Goal: Obtain resource: Download file/media

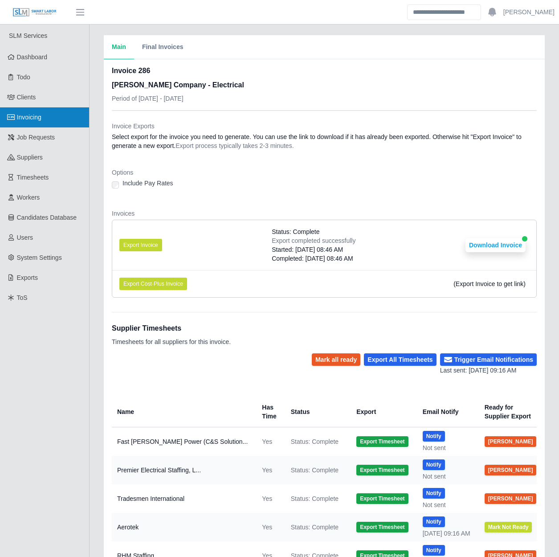
click at [54, 119] on link "Invoicing" at bounding box center [44, 117] width 89 height 20
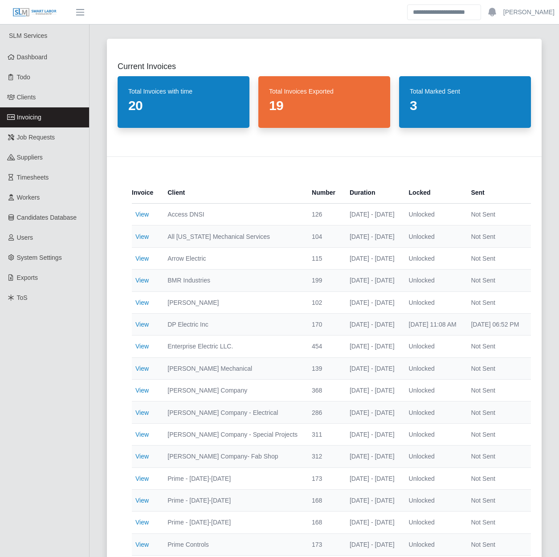
drag, startPoint x: 213, startPoint y: 274, endPoint x: 252, endPoint y: 173, distance: 108.1
click at [252, 173] on div "Invoice Client Number Duration Locked Sent Export Actions View Access DNSI 126 …" at bounding box center [324, 405] width 435 height 498
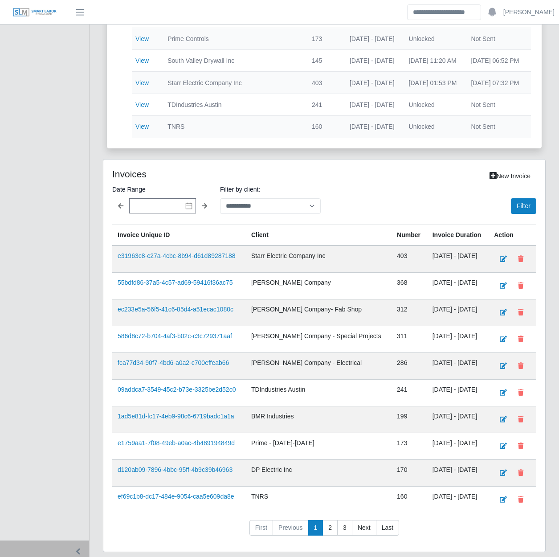
scroll to position [538, 0]
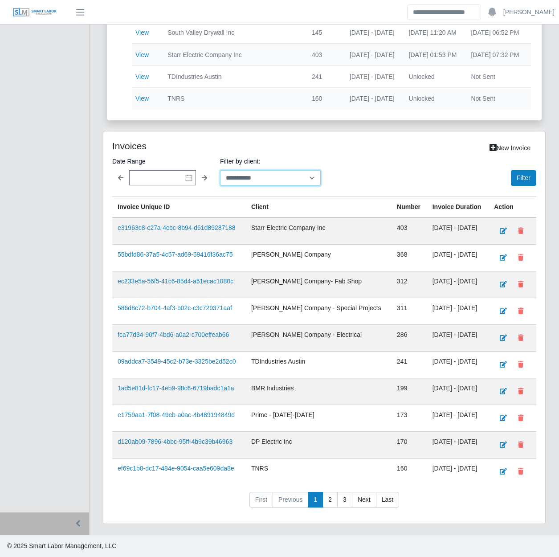
click at [254, 180] on select "**********" at bounding box center [270, 178] width 101 height 16
click at [220, 172] on select "**********" at bounding box center [270, 178] width 101 height 16
click at [517, 181] on button "Filter" at bounding box center [523, 178] width 25 height 16
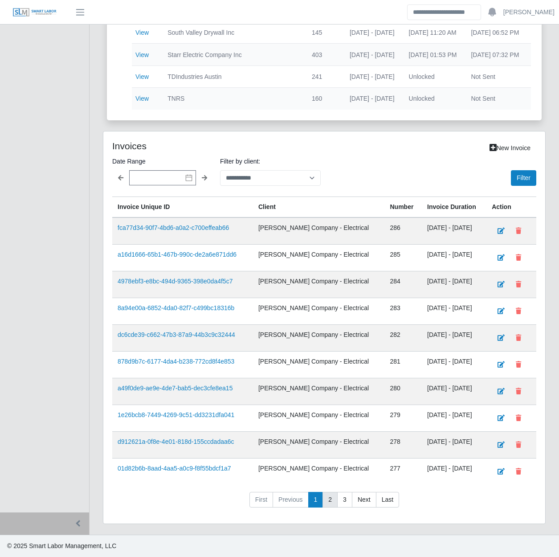
click at [331, 503] on link "2" at bounding box center [330, 500] width 15 height 16
click at [233, 184] on select "**********" at bounding box center [270, 178] width 101 height 16
select select "**********"
click at [220, 172] on select "**********" at bounding box center [270, 178] width 101 height 16
click at [517, 178] on button "Filter" at bounding box center [523, 178] width 25 height 16
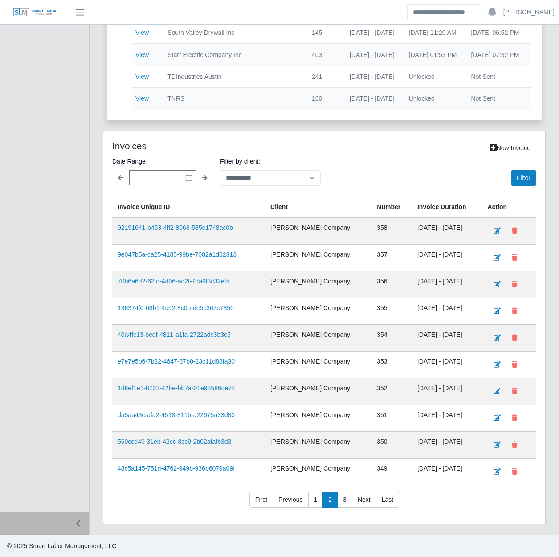
click at [95, 328] on div "Current Invoices Total Invoices with time 20 Total Invoices Exported 19 Total M…" at bounding box center [325, 14] width 470 height 1041
click at [94, 355] on div "Current Invoices Total Invoices with time 20 Total Invoices Exported 19 Total M…" at bounding box center [325, 14] width 470 height 1041
click at [94, 349] on div "Current Invoices Total Invoices with time 20 Total Invoices Exported 19 Total M…" at bounding box center [325, 14] width 470 height 1041
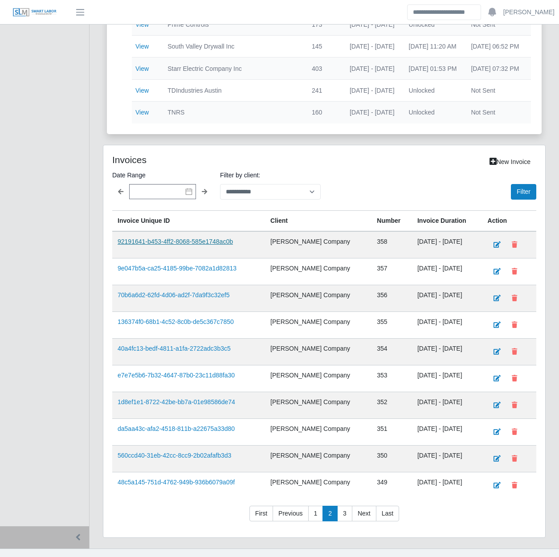
scroll to position [521, 0]
click at [315, 516] on link "1" at bounding box center [315, 513] width 15 height 16
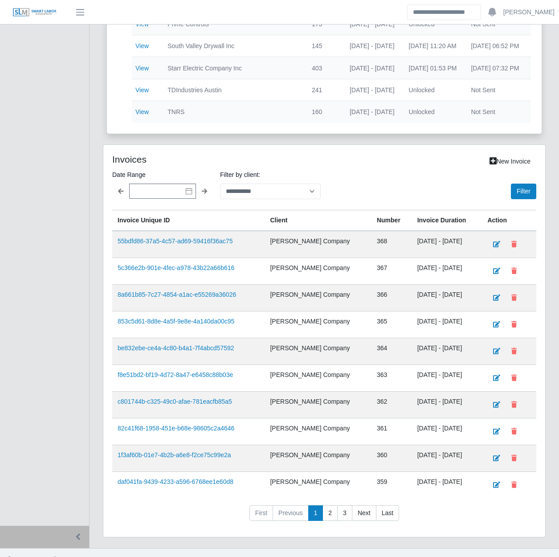
scroll to position [217, 0]
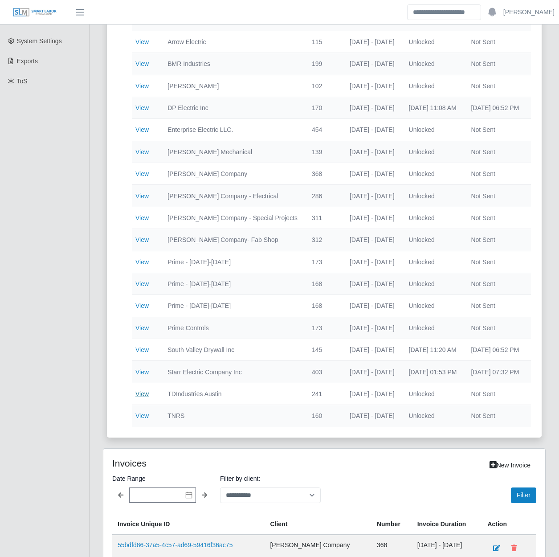
click at [144, 394] on link "View" at bounding box center [141, 393] width 13 height 7
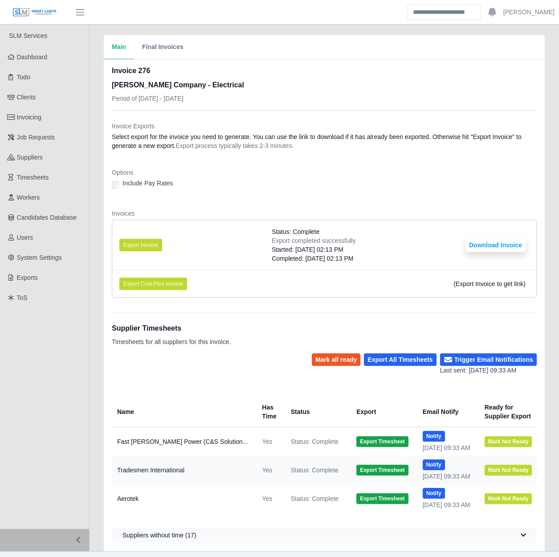
click at [93, 295] on div "Main Final Invoices Invoice 276 Lee Company - Electrical Period of 06/02/2025 -…" at bounding box center [325, 293] width 470 height 516
click at [505, 241] on button "Download Invoice" at bounding box center [496, 245] width 60 height 14
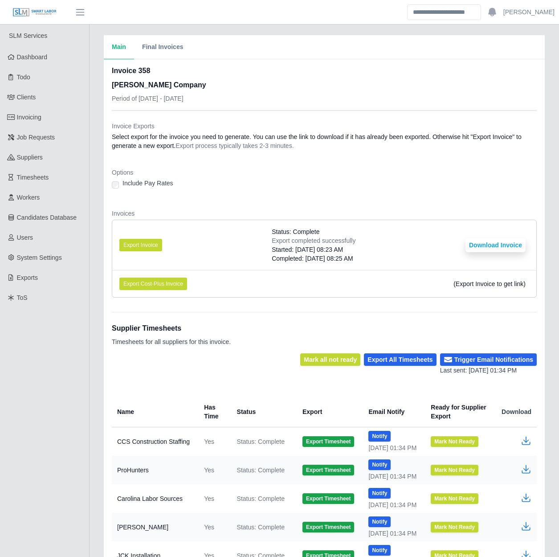
click at [238, 279] on li "Export Cost-Plus Invoice (Export Invoice to get link)" at bounding box center [324, 283] width 424 height 27
click at [226, 192] on div "Options Include Pay Rates" at bounding box center [324, 181] width 425 height 27
click at [150, 238] on li "Export Invoice Status: Complete Export completed successfully Started: 08/19/20…" at bounding box center [324, 245] width 424 height 50
click at [150, 245] on button "Export Invoice" at bounding box center [140, 245] width 43 height 12
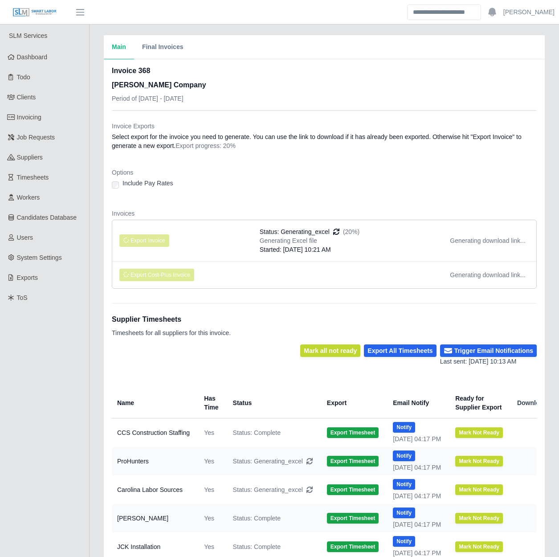
click at [101, 290] on div "Main Final Invoices Invoice 368 [PERSON_NAME] Company Period of [DATE] - [DATE]…" at bounding box center [325, 360] width 470 height 650
click at [94, 292] on div "Main Final Invoices Invoice 368 [PERSON_NAME] Company Period of [DATE] - [DATE]…" at bounding box center [325, 360] width 470 height 650
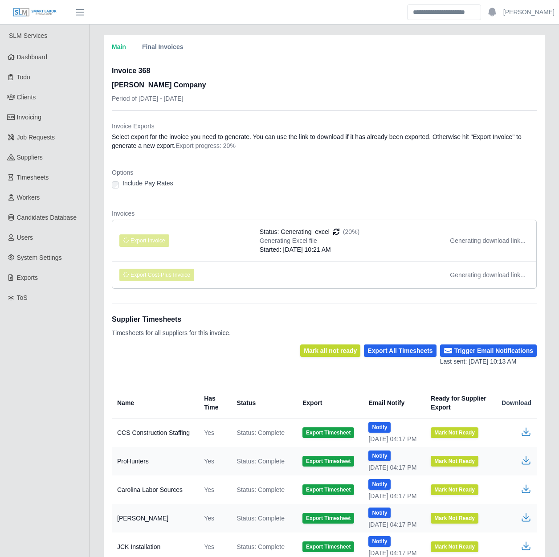
click at [94, 290] on div "Main Final Invoices Invoice 368 [PERSON_NAME] Company Period of [DATE] - [DATE]…" at bounding box center [325, 360] width 470 height 650
click at [94, 289] on div "Main Final Invoices Invoice 368 [PERSON_NAME] Company Period of [DATE] - [DATE]…" at bounding box center [325, 360] width 470 height 650
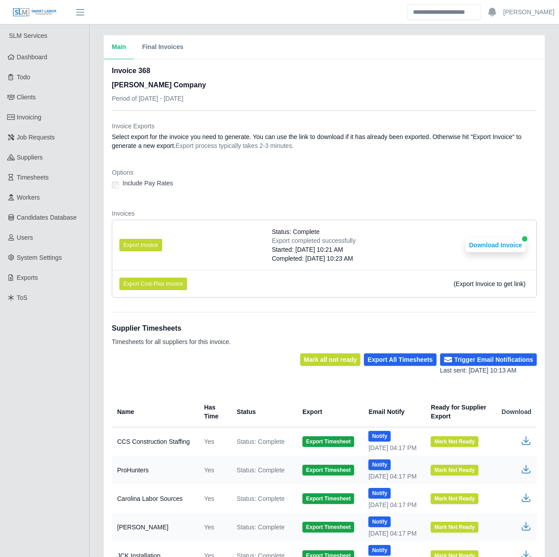
click at [484, 273] on li "Export Cost-Plus Invoice (Export Invoice to get link)" at bounding box center [324, 283] width 424 height 27
click at [497, 242] on button "Download Invoice" at bounding box center [496, 245] width 60 height 14
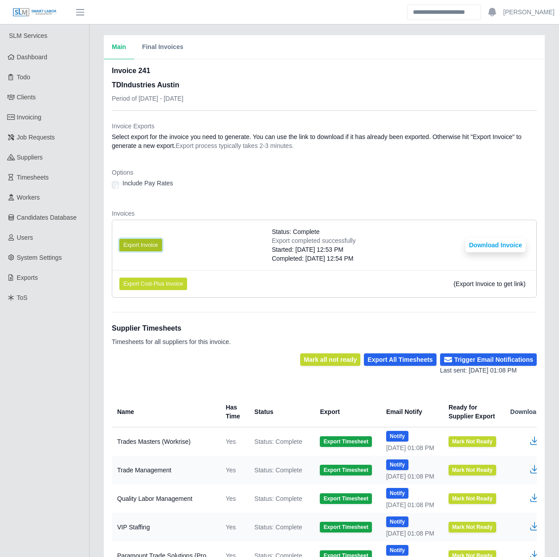
click at [141, 245] on button "Export Invoice" at bounding box center [140, 245] width 43 height 12
click at [487, 242] on button "Download Invoice" at bounding box center [496, 245] width 60 height 14
